Goal: Transaction & Acquisition: Purchase product/service

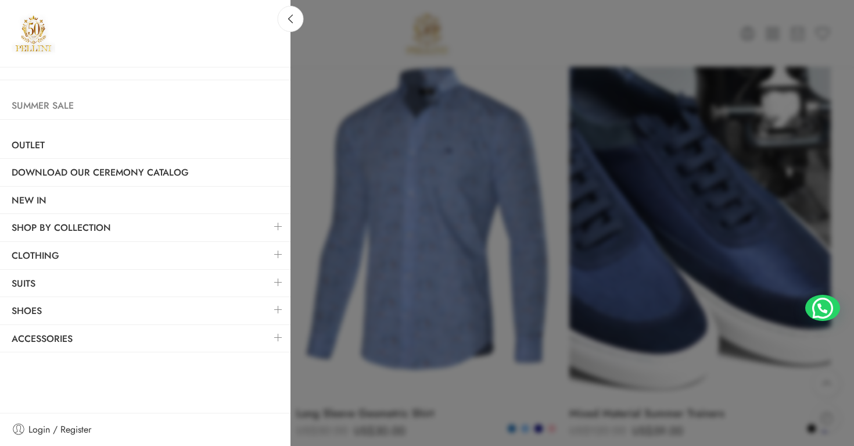
click at [38, 104] on link "Summer Sale" at bounding box center [145, 105] width 291 height 27
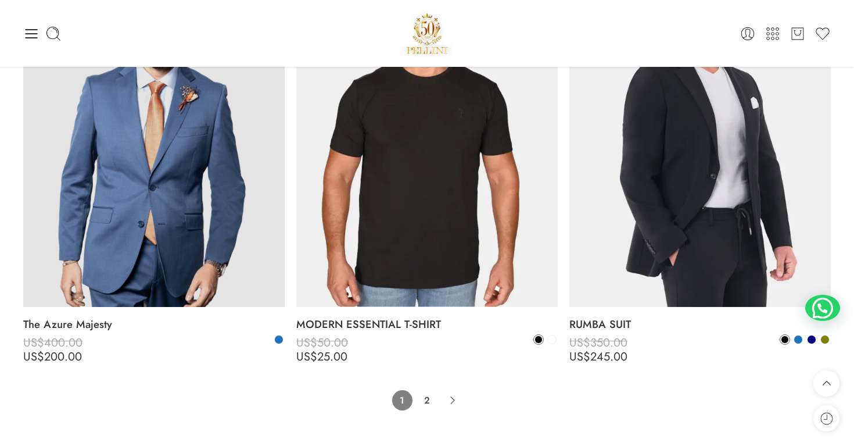
scroll to position [8314, 0]
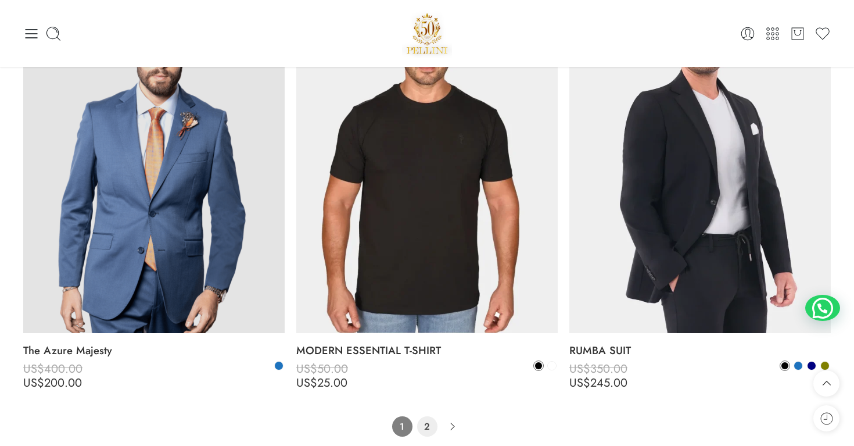
click at [431, 426] on link "2" at bounding box center [427, 426] width 20 height 20
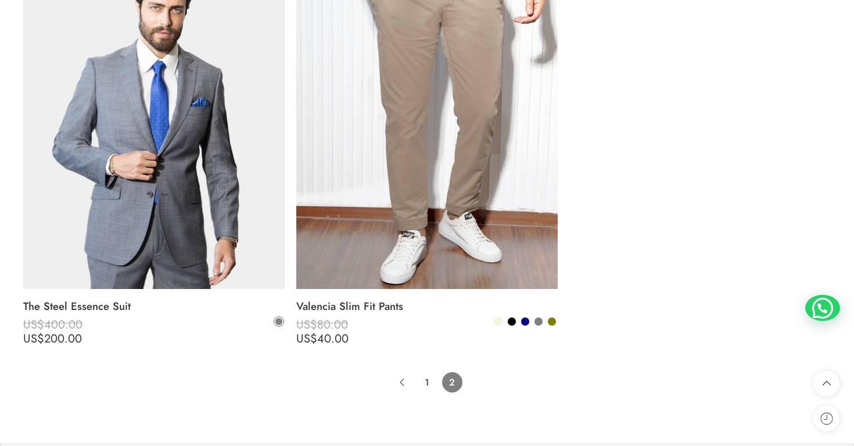
scroll to position [2821, 0]
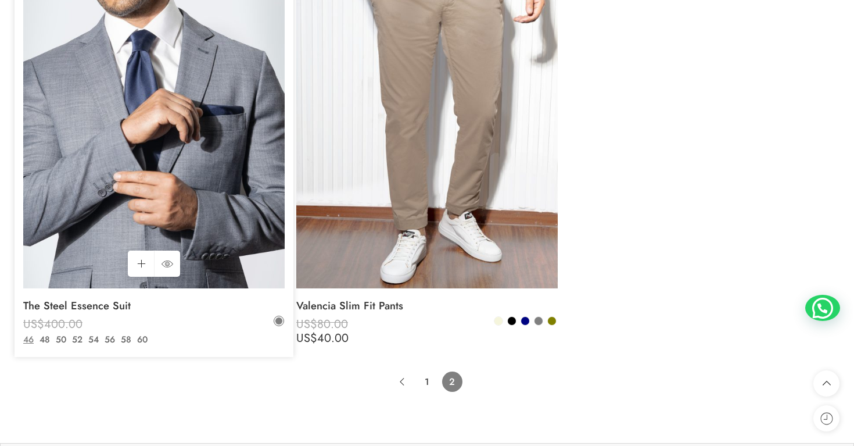
click at [163, 152] on img at bounding box center [154, 114] width 262 height 349
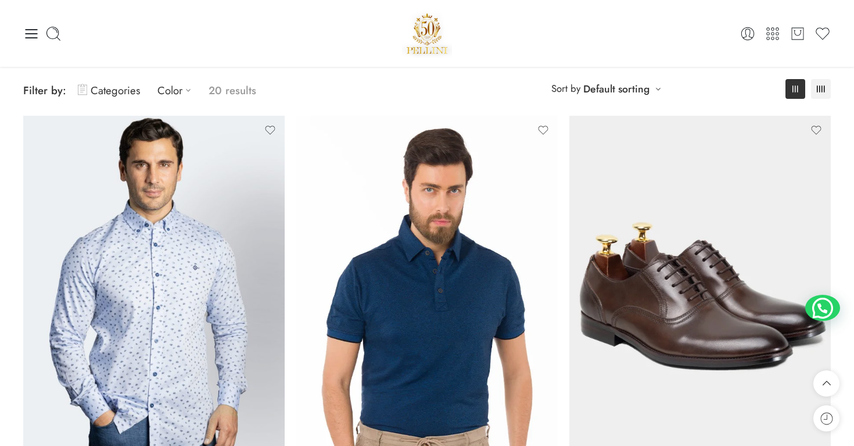
scroll to position [0, 0]
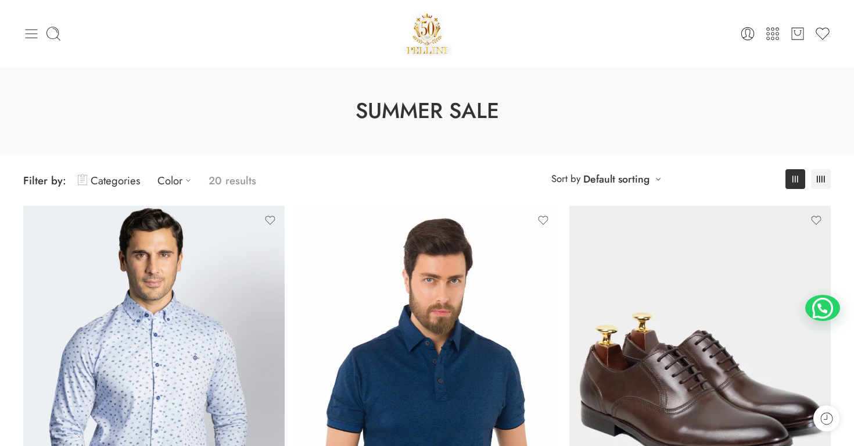
click at [24, 31] on icon at bounding box center [31, 34] width 16 height 16
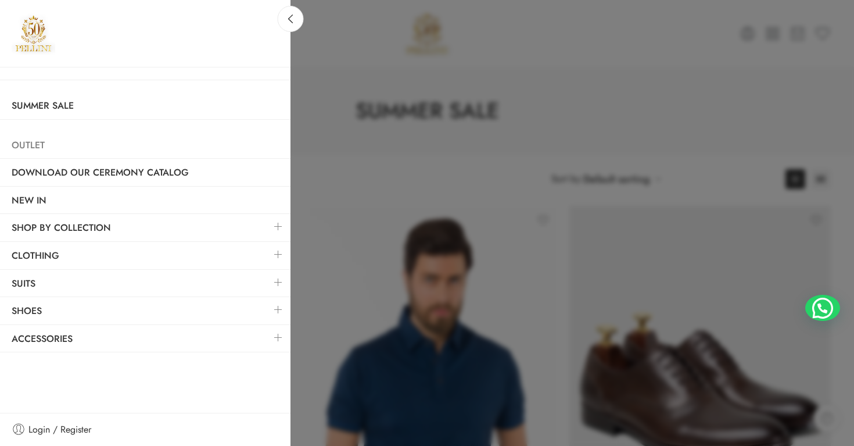
click at [38, 144] on link "Outlet" at bounding box center [145, 145] width 291 height 27
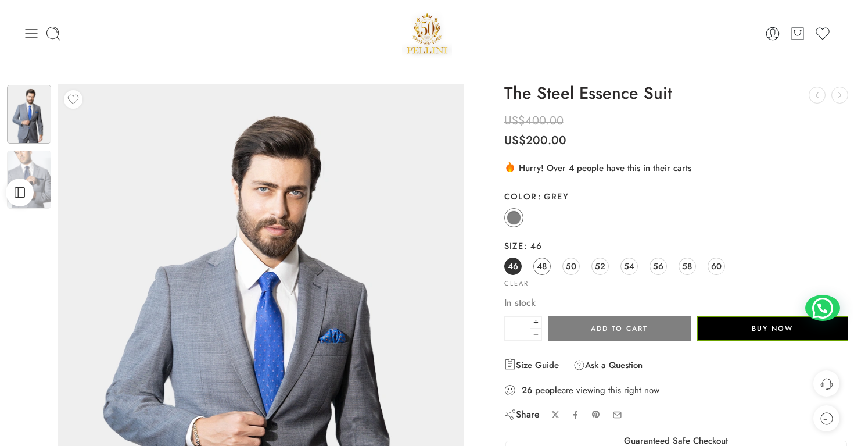
click at [543, 266] on span "48" at bounding box center [542, 266] width 10 height 16
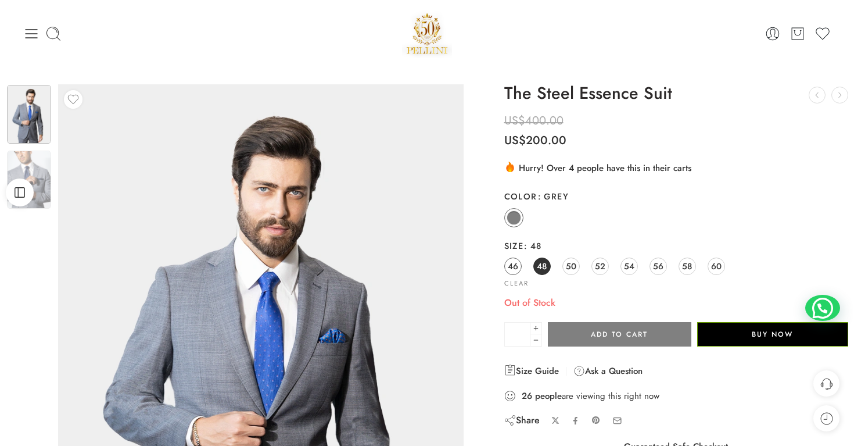
click at [513, 262] on span "46" at bounding box center [513, 266] width 10 height 16
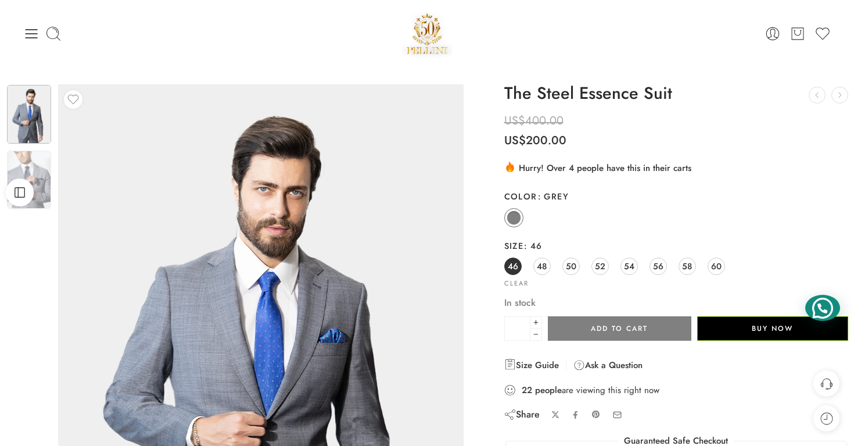
click at [822, 304] on div at bounding box center [822, 308] width 35 height 26
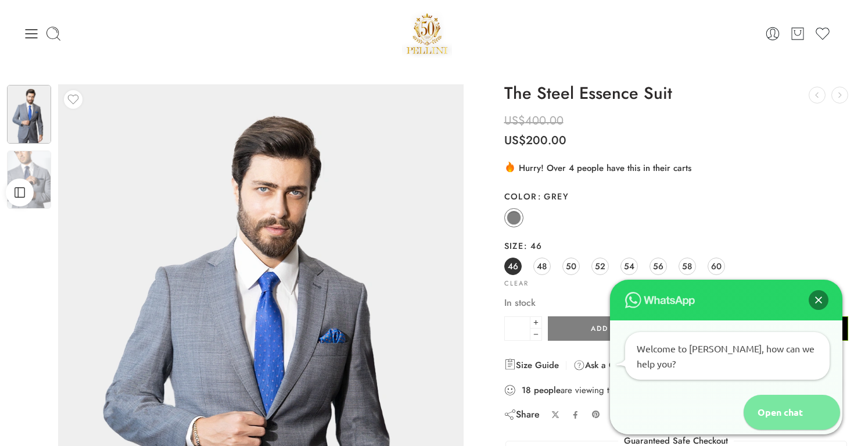
click at [771, 421] on div "Open chat" at bounding box center [775, 412] width 62 height 35
click at [770, 414] on div "Open chat" at bounding box center [775, 412] width 62 height 35
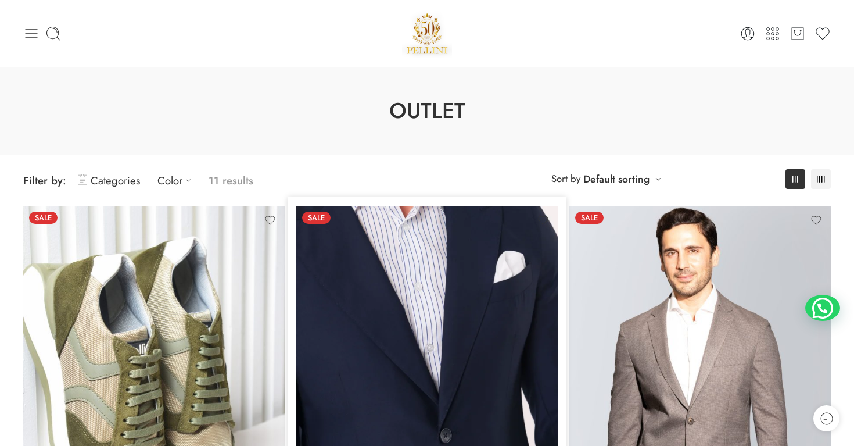
click at [484, 275] on img at bounding box center [427, 380] width 262 height 349
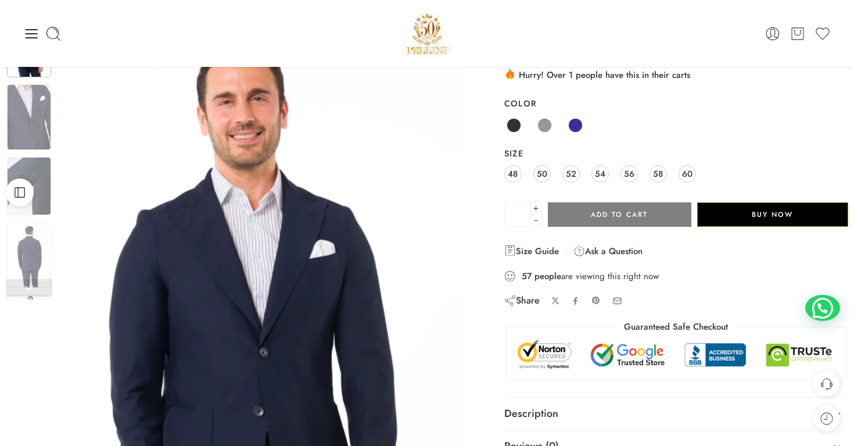
scroll to position [66, 0]
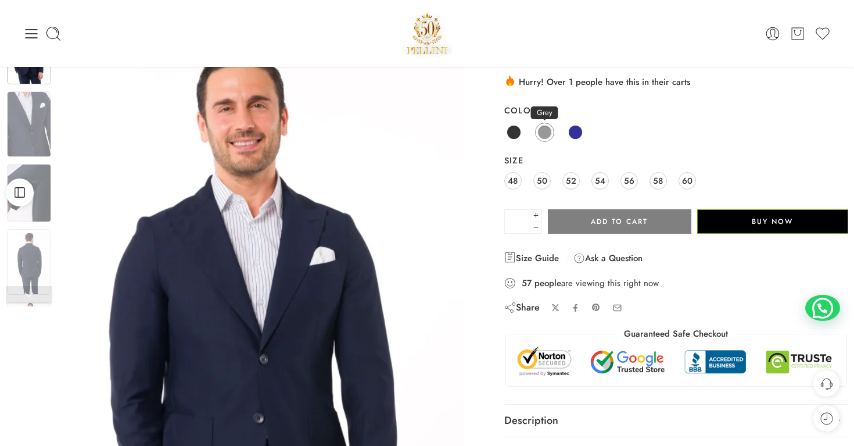
click at [545, 132] on span at bounding box center [545, 132] width 15 height 15
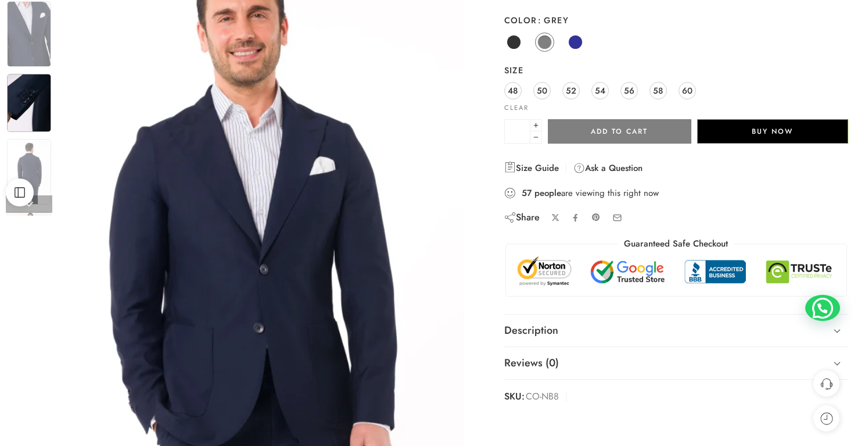
scroll to position [0, 0]
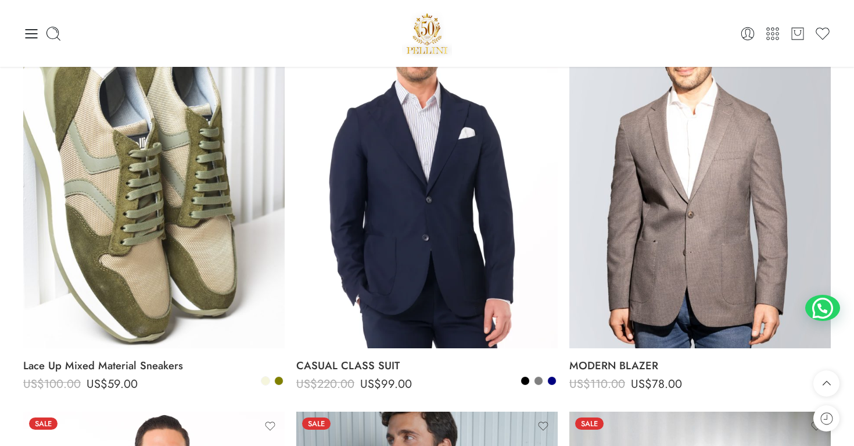
scroll to position [36, 0]
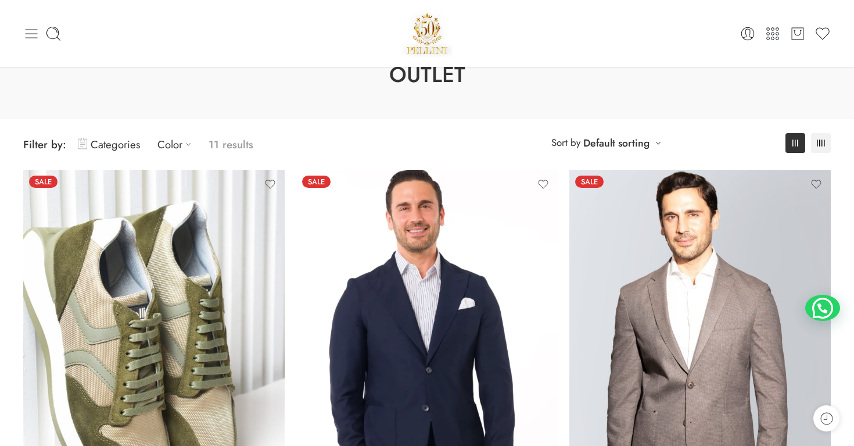
click at [27, 34] on icon at bounding box center [31, 34] width 16 height 16
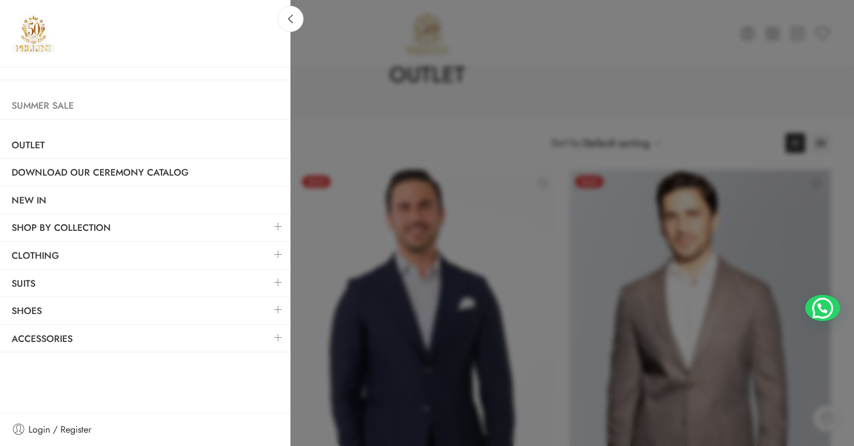
click at [55, 99] on link "Summer Sale" at bounding box center [145, 105] width 291 height 27
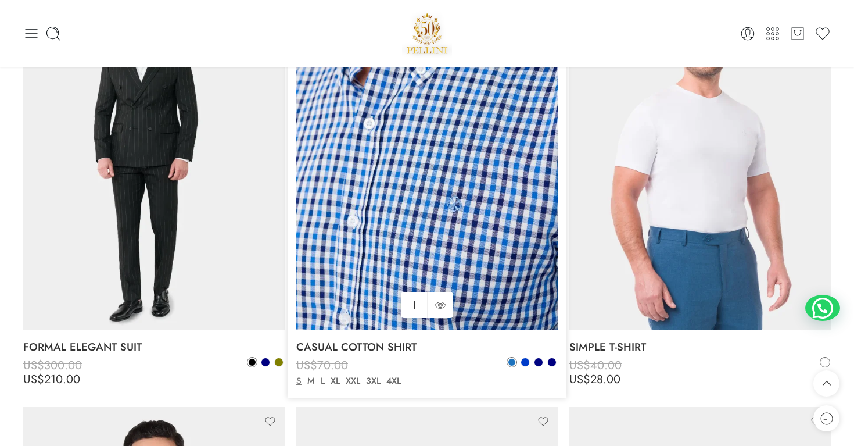
scroll to position [4471, 0]
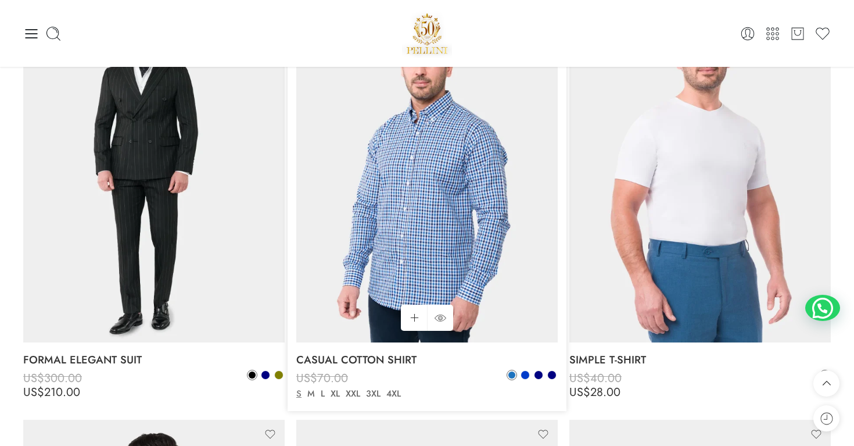
click at [529, 371] on div "Blue Blue Gitane" at bounding box center [532, 376] width 51 height 13
click at [528, 374] on span at bounding box center [525, 375] width 8 height 8
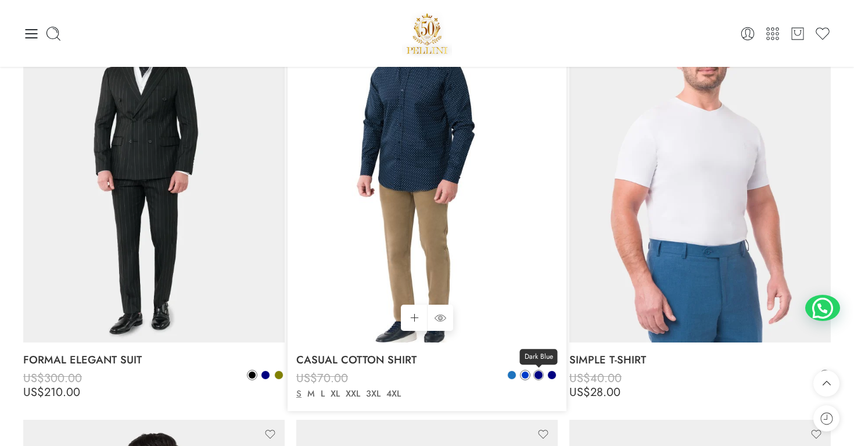
click at [538, 377] on span at bounding box center [539, 375] width 8 height 8
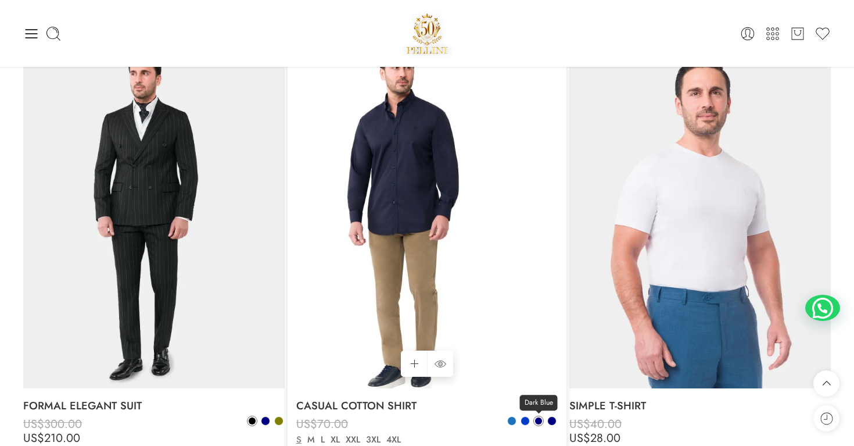
scroll to position [4425, 0]
click at [553, 421] on span at bounding box center [552, 421] width 8 height 8
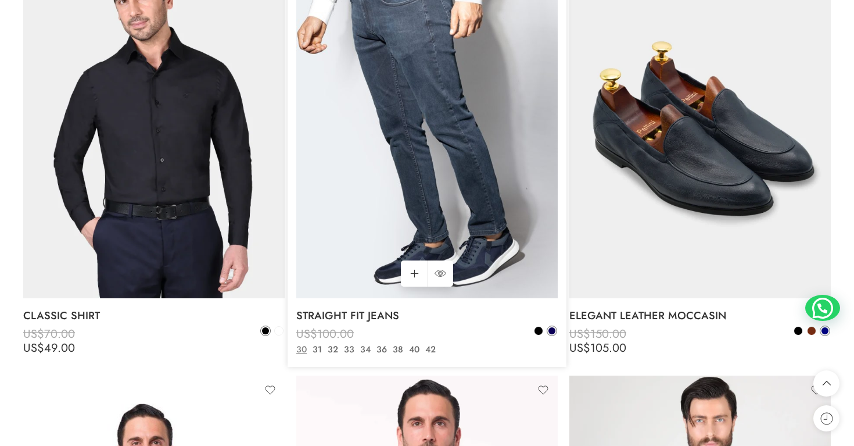
scroll to position [6233, 0]
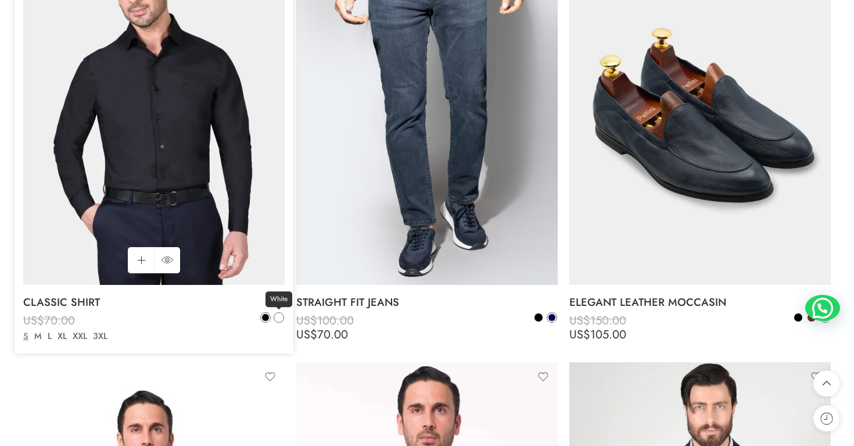
click at [277, 321] on span at bounding box center [279, 317] width 8 height 8
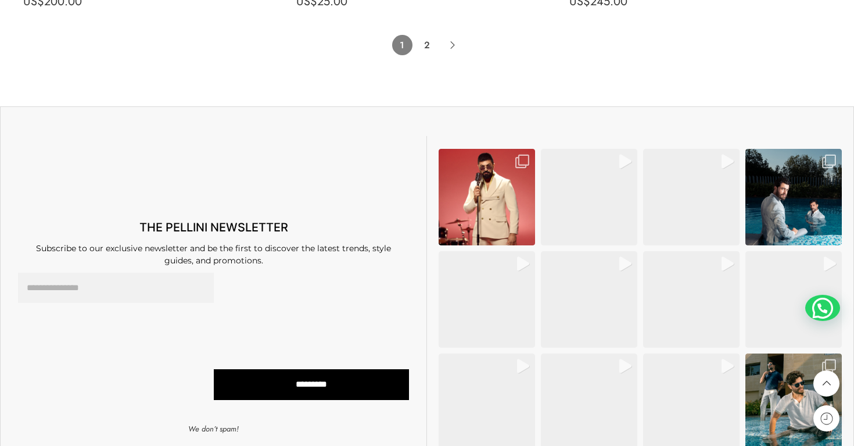
scroll to position [8697, 0]
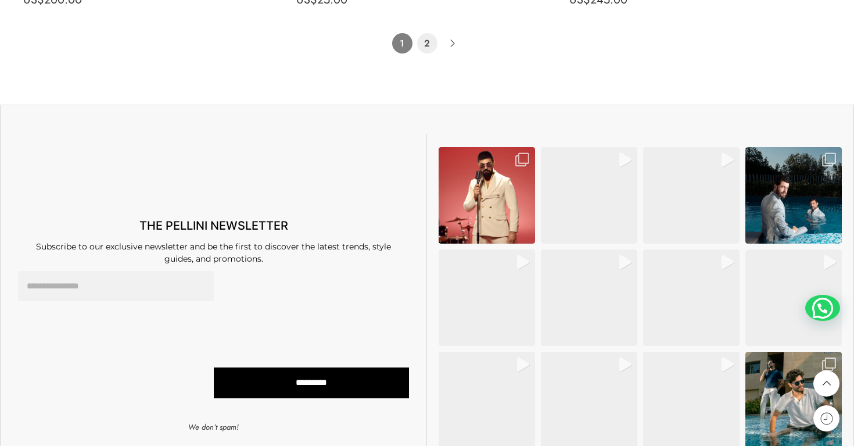
click at [427, 48] on link "2" at bounding box center [427, 43] width 20 height 20
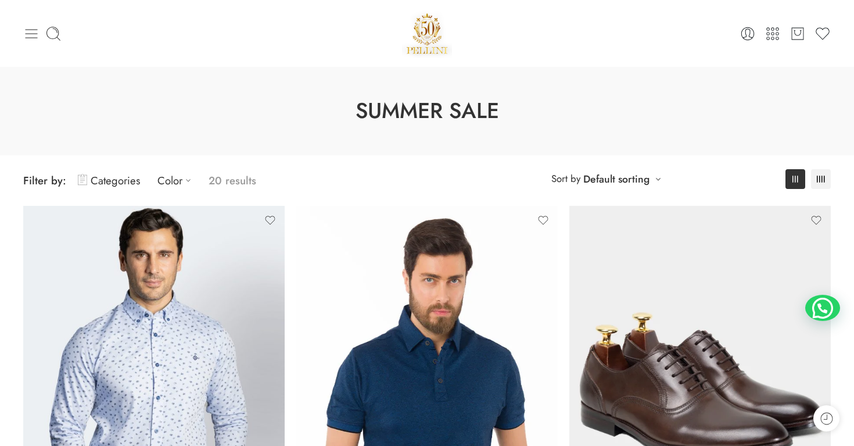
click at [31, 40] on icon at bounding box center [31, 34] width 16 height 16
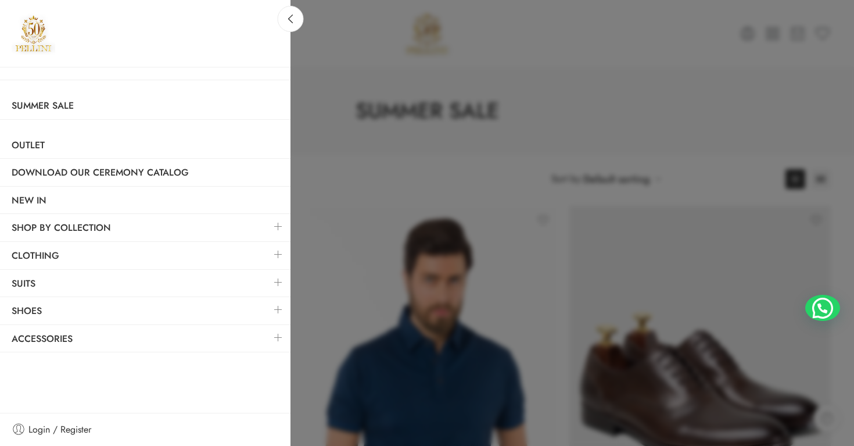
click at [381, 129] on div at bounding box center [427, 223] width 854 height 446
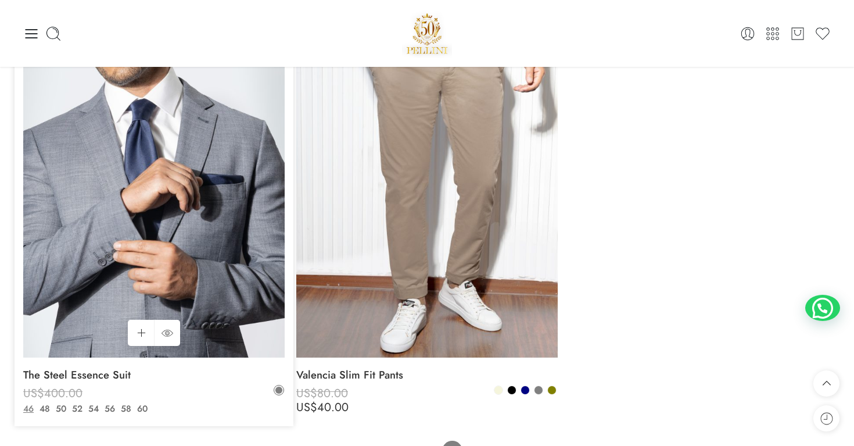
scroll to position [2750, 0]
